Goal: Information Seeking & Learning: Learn about a topic

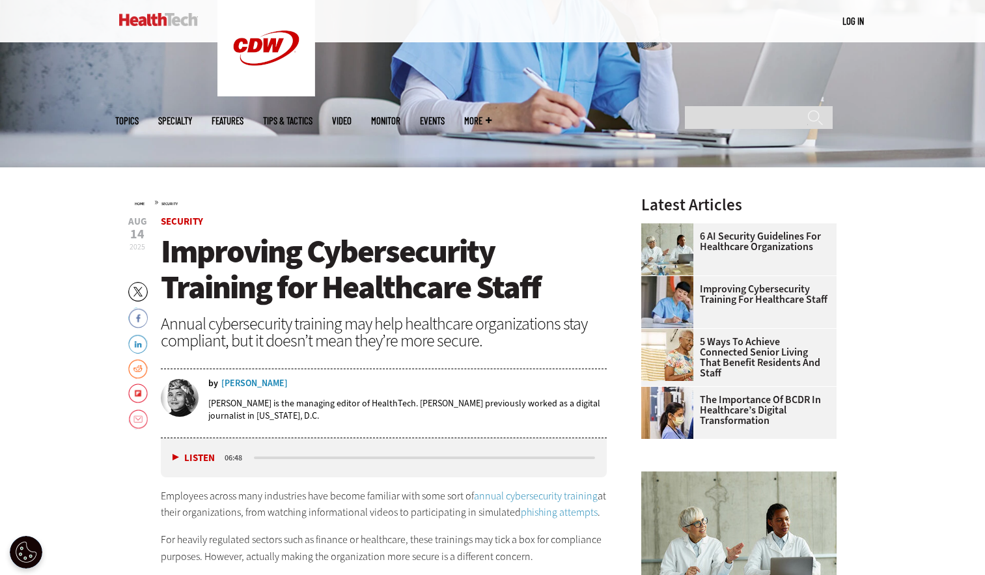
scroll to position [292, 0]
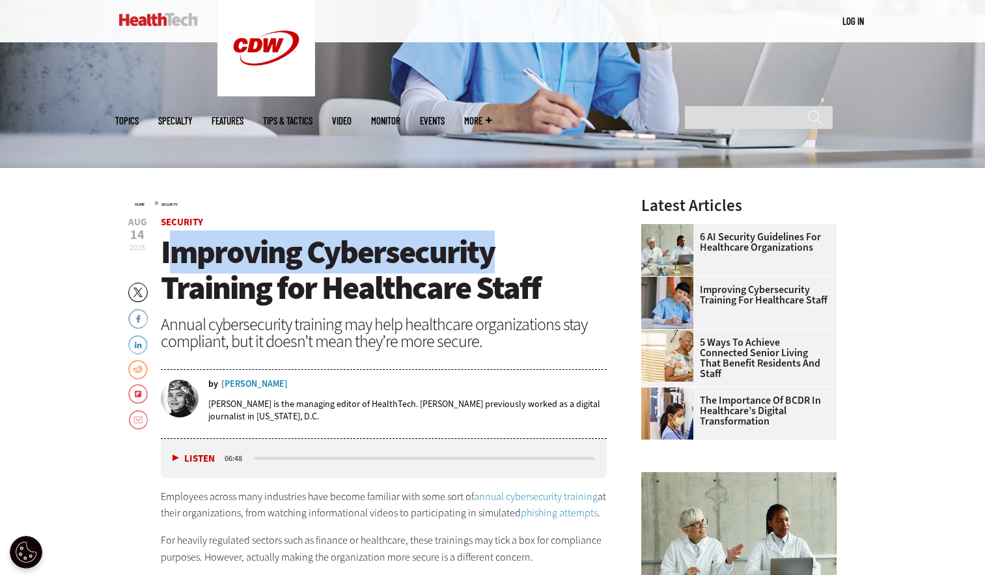
drag, startPoint x: 542, startPoint y: 270, endPoint x: 171, endPoint y: 264, distance: 371.2
click at [171, 264] on h1 "Improving Cybersecurity Training for Healthcare Staff" at bounding box center [384, 270] width 447 height 72
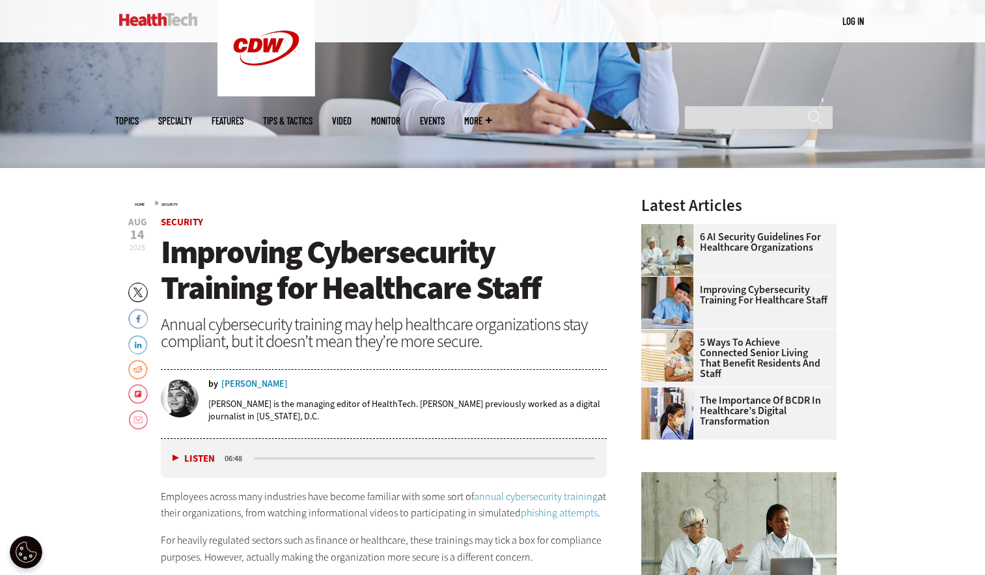
drag, startPoint x: 171, startPoint y: 264, endPoint x: 379, endPoint y: 292, distance: 209.5
click at [379, 292] on span "Improving Cybersecurity Training for Healthcare Staff" at bounding box center [351, 270] width 380 height 79
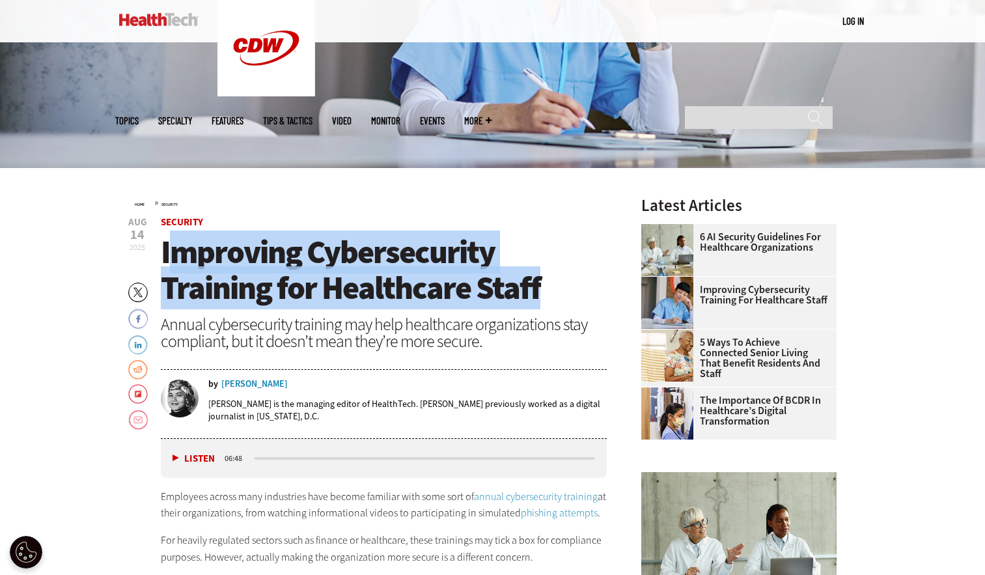
drag, startPoint x: 540, startPoint y: 291, endPoint x: 173, endPoint y: 268, distance: 368.0
click at [173, 268] on h1 "Improving Cybersecurity Training for Healthcare Staff" at bounding box center [384, 270] width 447 height 72
drag, startPoint x: 173, startPoint y: 268, endPoint x: 346, endPoint y: 284, distance: 174.0
click at [346, 284] on span "Improving Cybersecurity Training for Healthcare Staff" at bounding box center [351, 270] width 380 height 79
drag, startPoint x: 546, startPoint y: 286, endPoint x: 144, endPoint y: 262, distance: 403.1
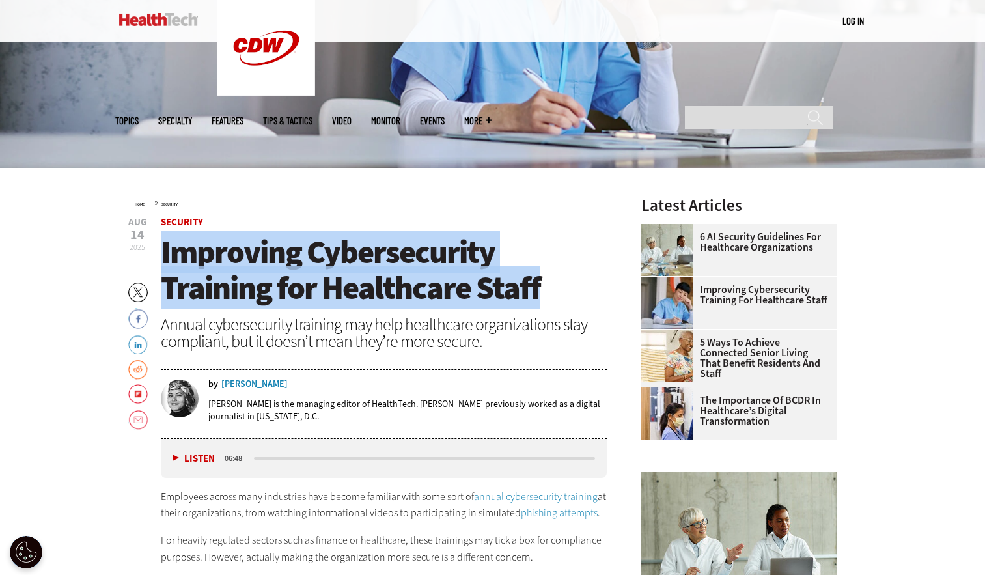
copy span "Improving Cybersecurity Training for Healthcare Staff"
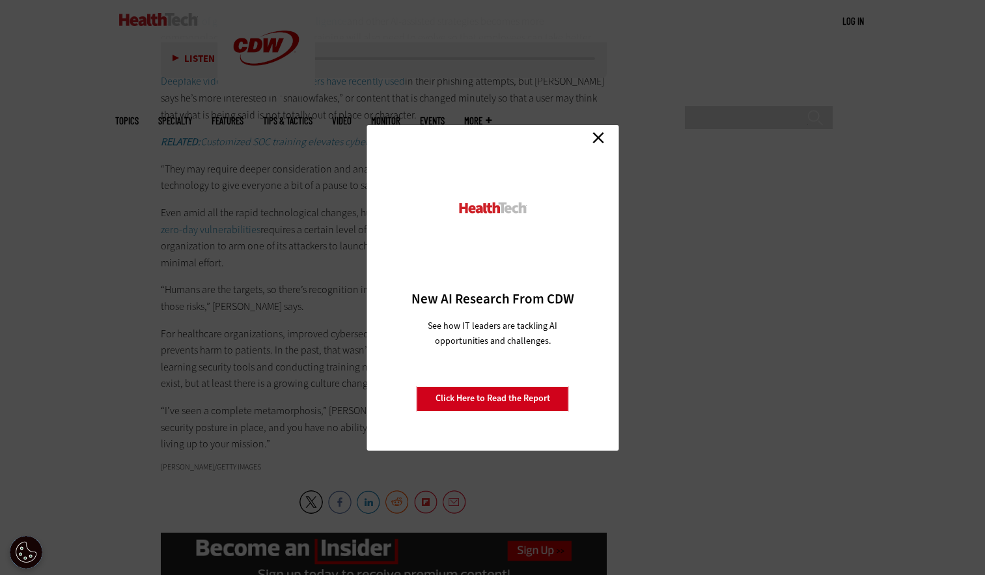
scroll to position [2125, 0]
click at [592, 137] on link "Close" at bounding box center [599, 138] width 20 height 20
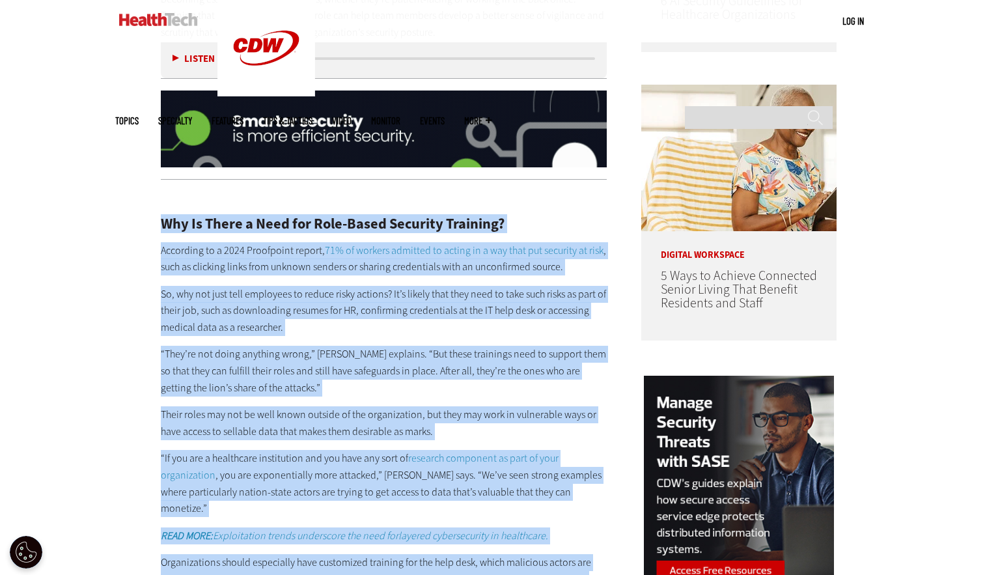
scroll to position [948, 0]
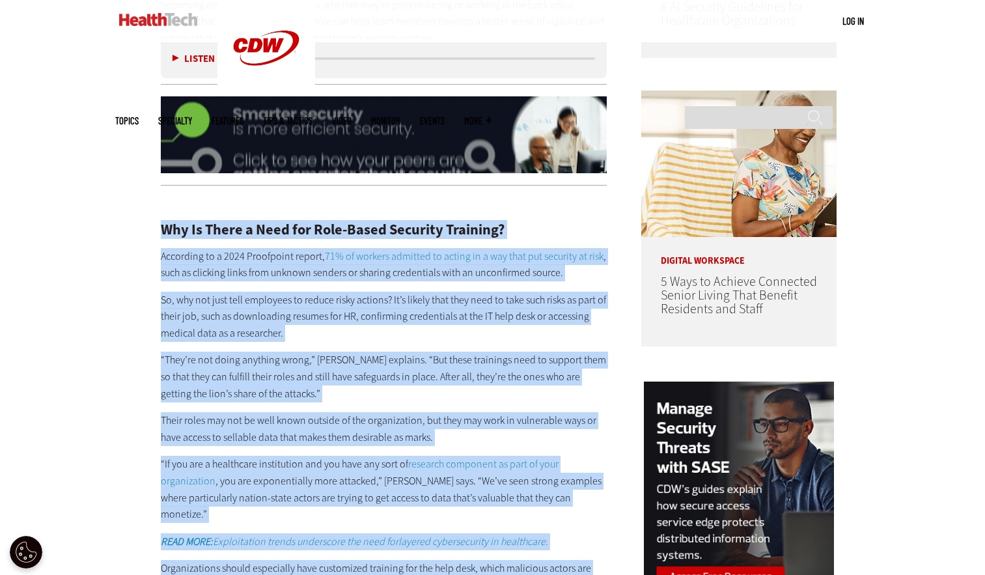
drag, startPoint x: 216, startPoint y: 486, endPoint x: 145, endPoint y: 231, distance: 265.0
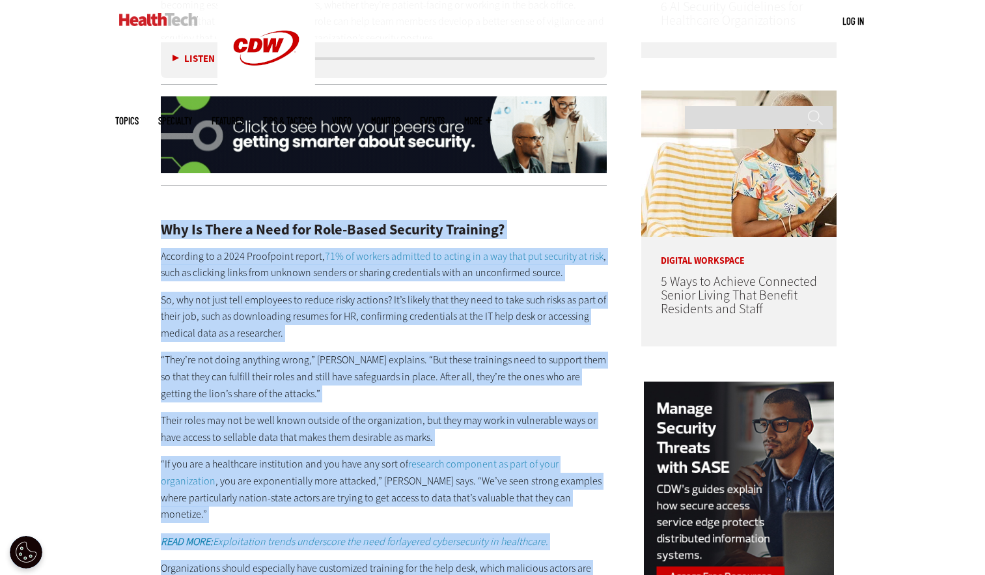
copy div "Lor Ip Dolor s Amet con Adip-Elits Doeiusmo Temporin? Utlaboree do m 0765 Aliqu…"
